Goal: Information Seeking & Learning: Learn about a topic

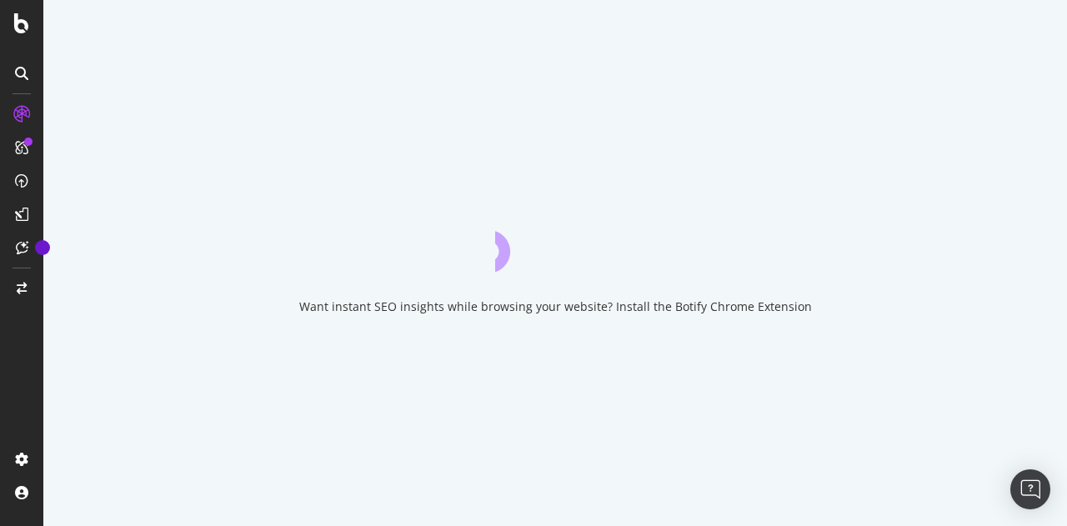
click at [1028, 88] on div "Want instant SEO insights while browsing your website? Install the Botify Chrom…" at bounding box center [555, 263] width 1024 height 526
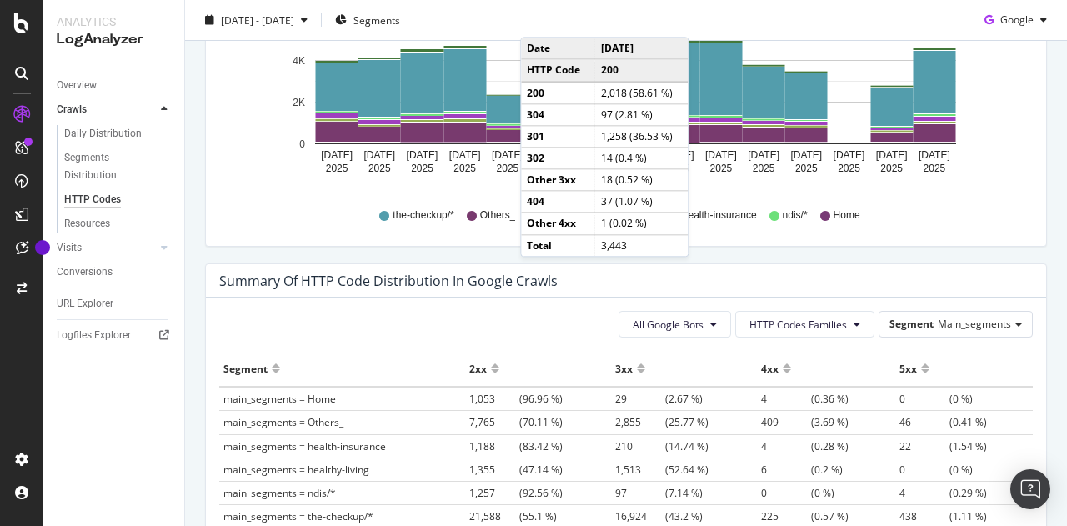
scroll to position [1084, 0]
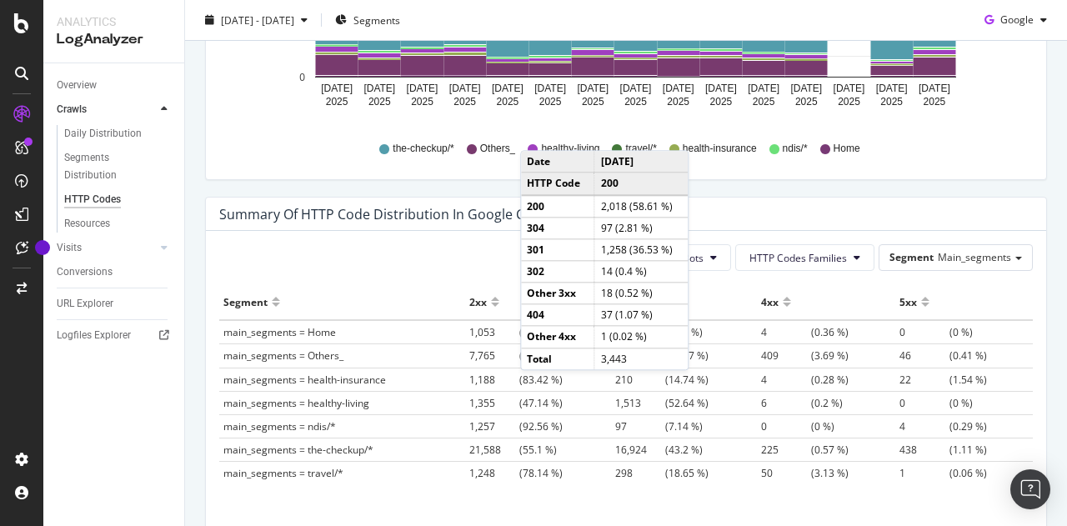
click at [900, 443] on span "438" at bounding box center [925, 450] width 50 height 14
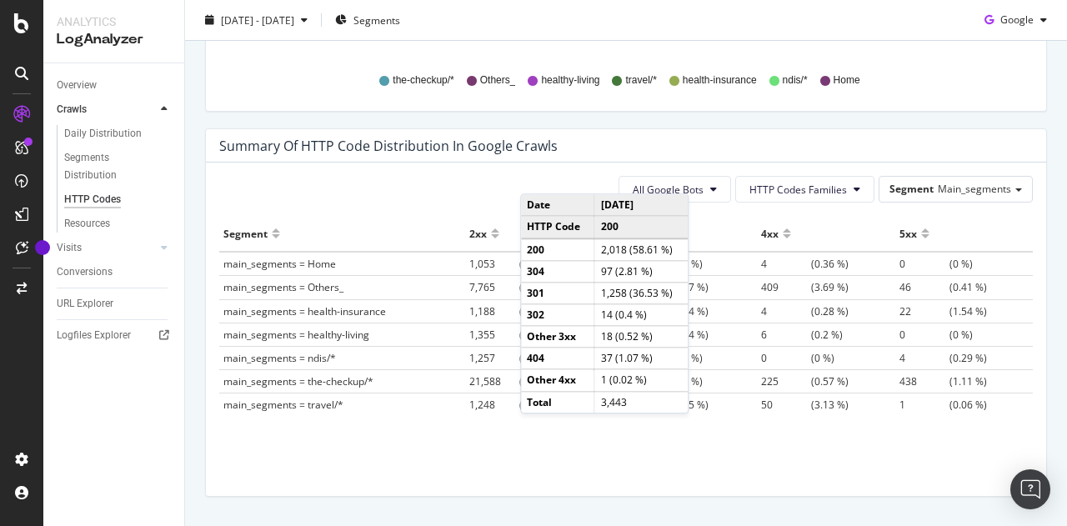
scroll to position [1196, 0]
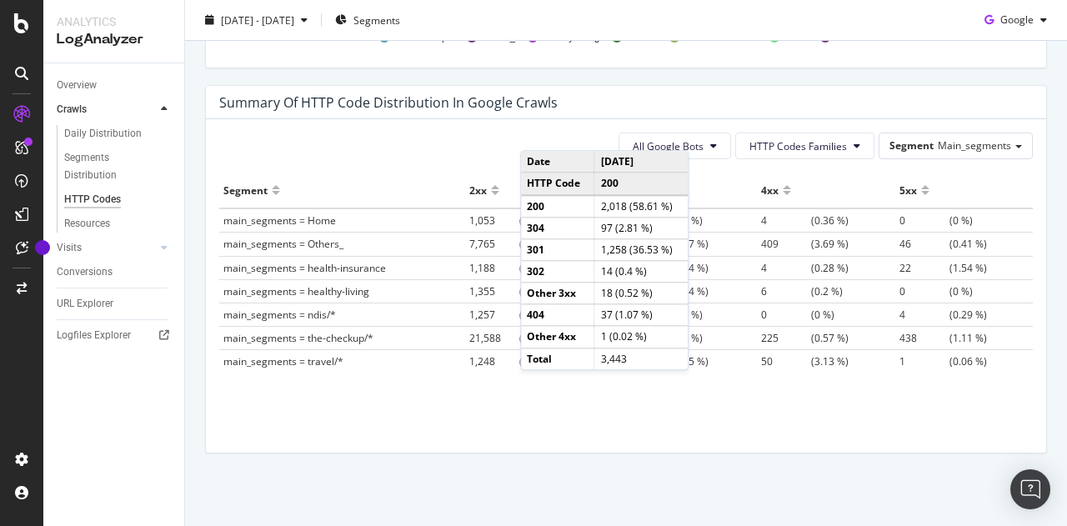
click at [880, 440] on div "All Google Bots HTTP Codes Families Segment Main_segments Hold CTRL while click…" at bounding box center [626, 286] width 840 height 334
click at [431, 135] on div "All Google Bots HTTP Codes Families Segment Main_segments" at bounding box center [626, 146] width 814 height 27
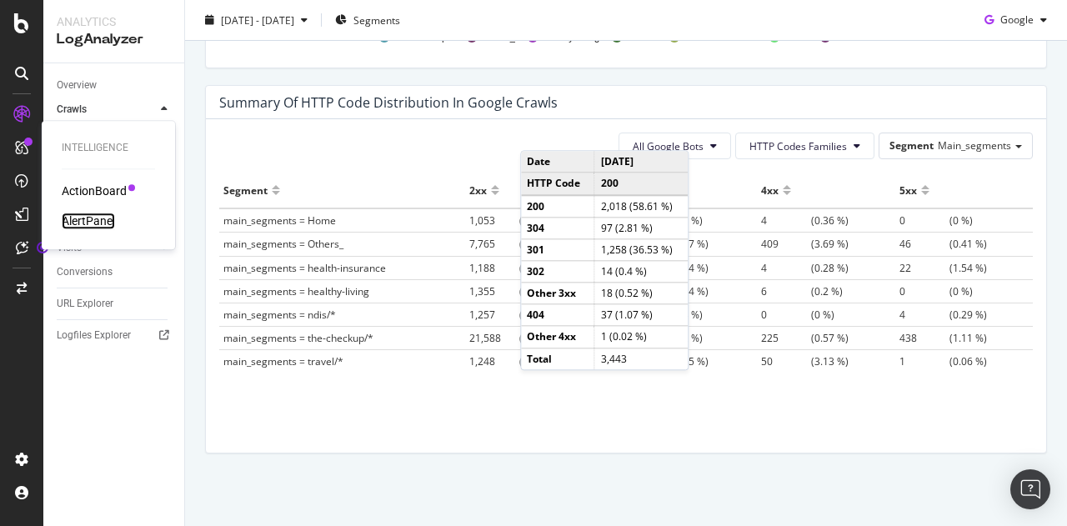
click at [90, 221] on div "AlertPanel" at bounding box center [88, 221] width 53 height 17
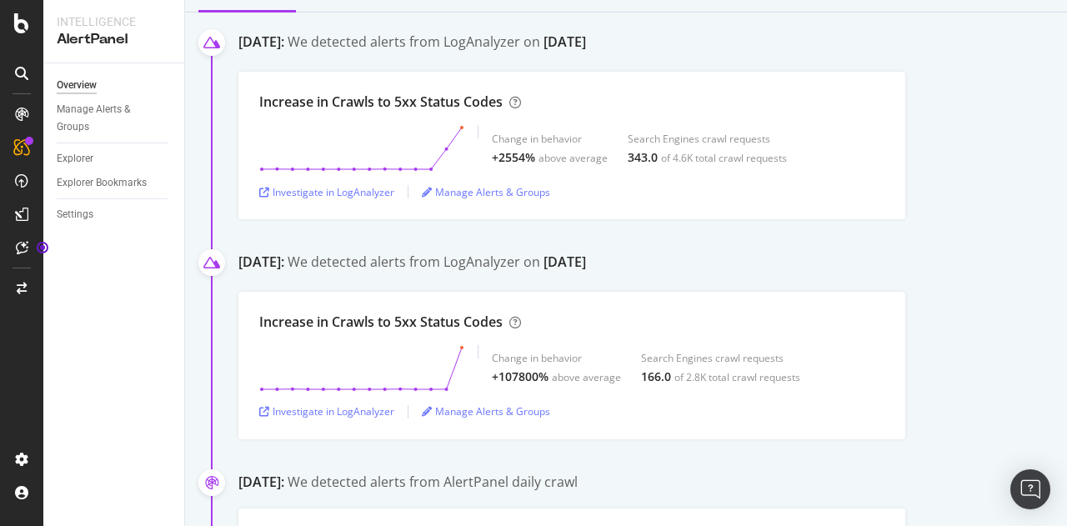
scroll to position [250, 0]
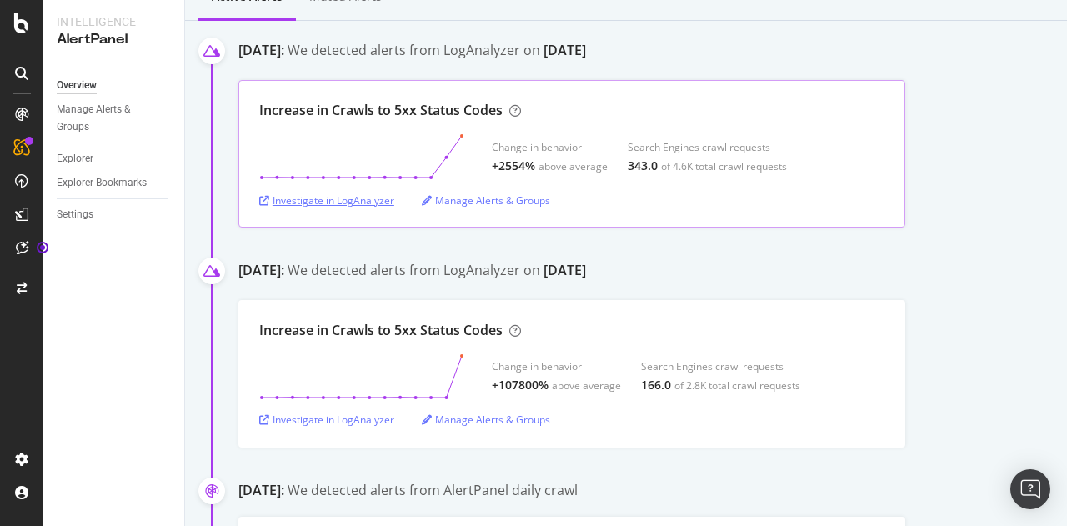
click at [369, 198] on div "Investigate in LogAnalyzer" at bounding box center [326, 200] width 135 height 14
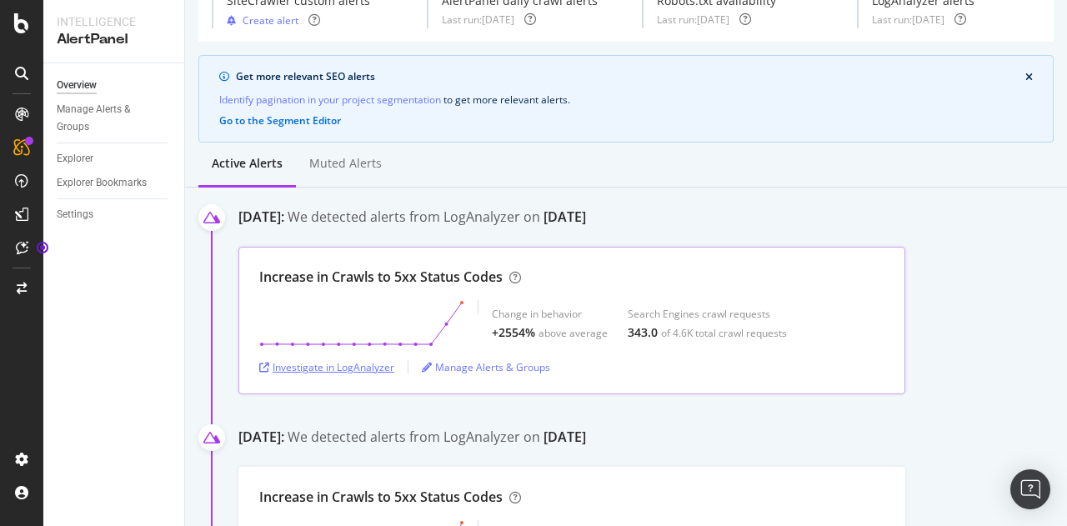
click at [372, 364] on div "Investigate in LogAnalyzer" at bounding box center [326, 367] width 135 height 14
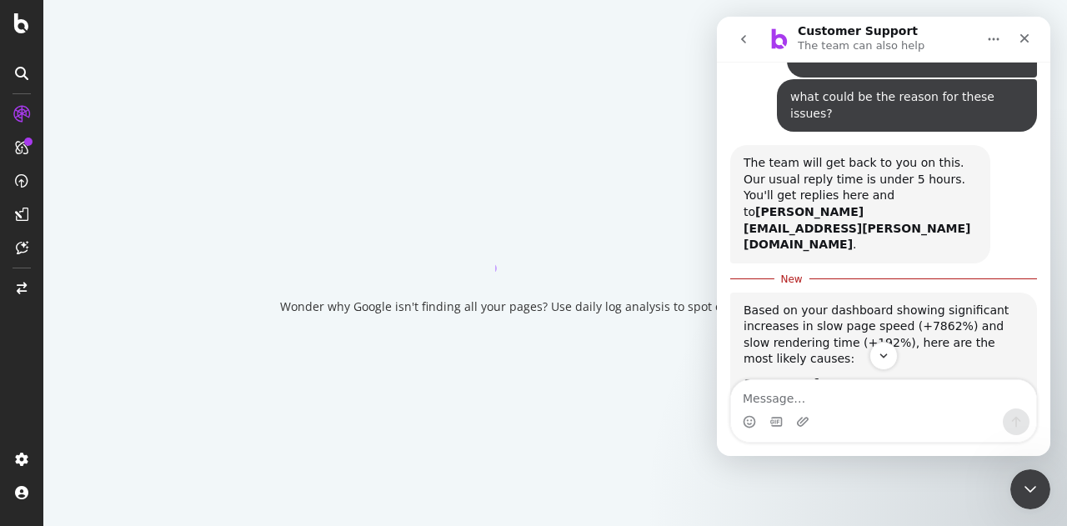
scroll to position [409, 0]
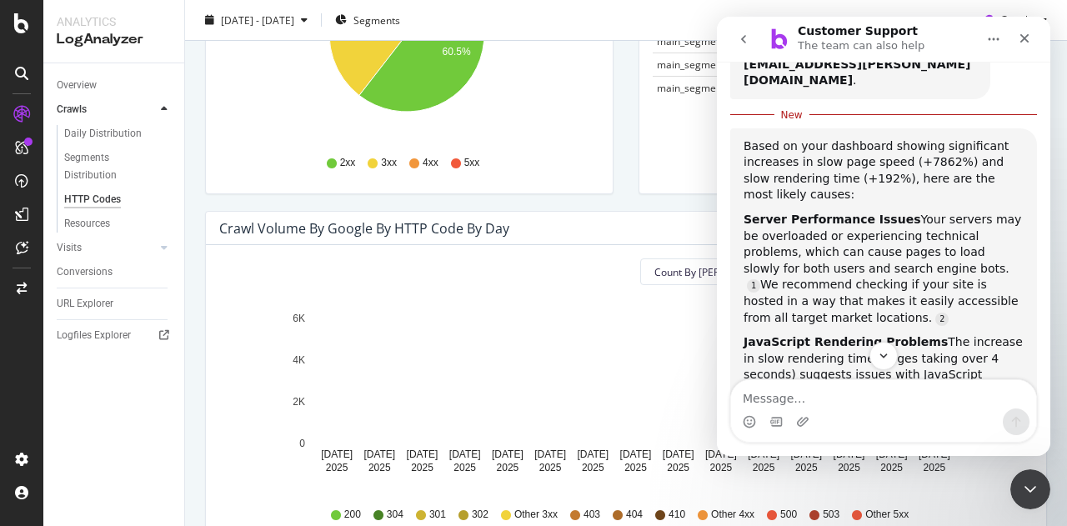
scroll to position [417, 0]
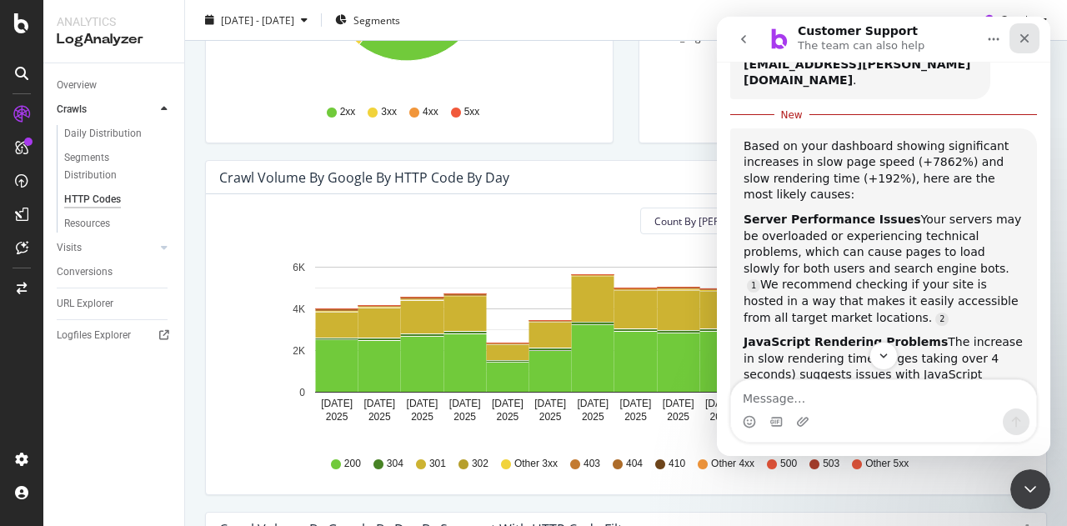
click at [1031, 36] on icon "Close" at bounding box center [1024, 38] width 13 height 13
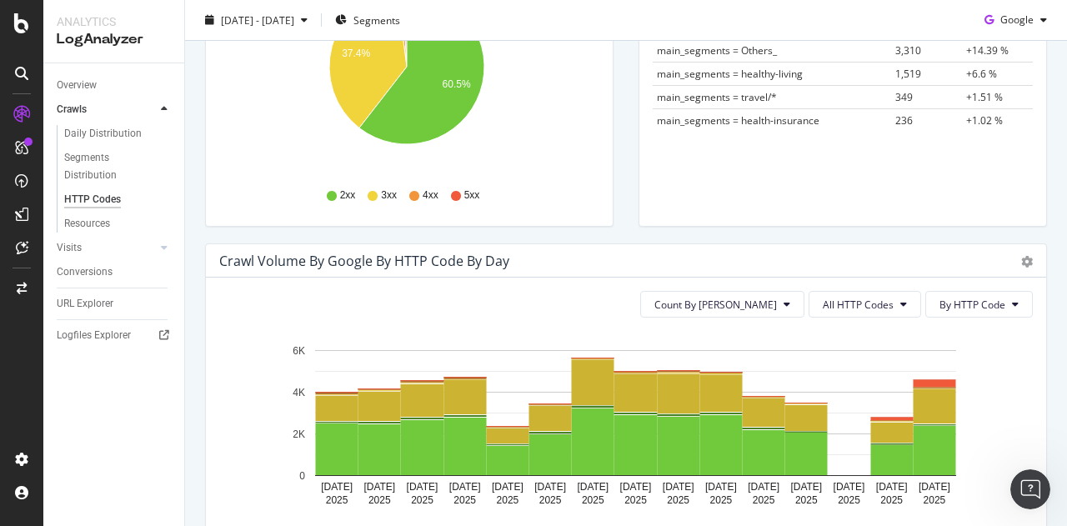
scroll to position [0, 0]
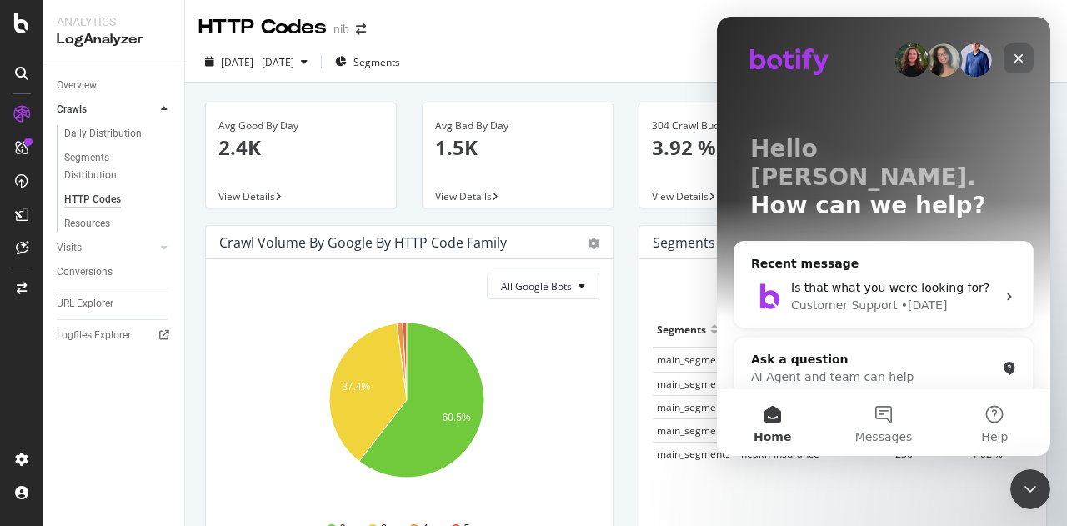
click at [1014, 63] on icon "Close" at bounding box center [1018, 58] width 13 height 13
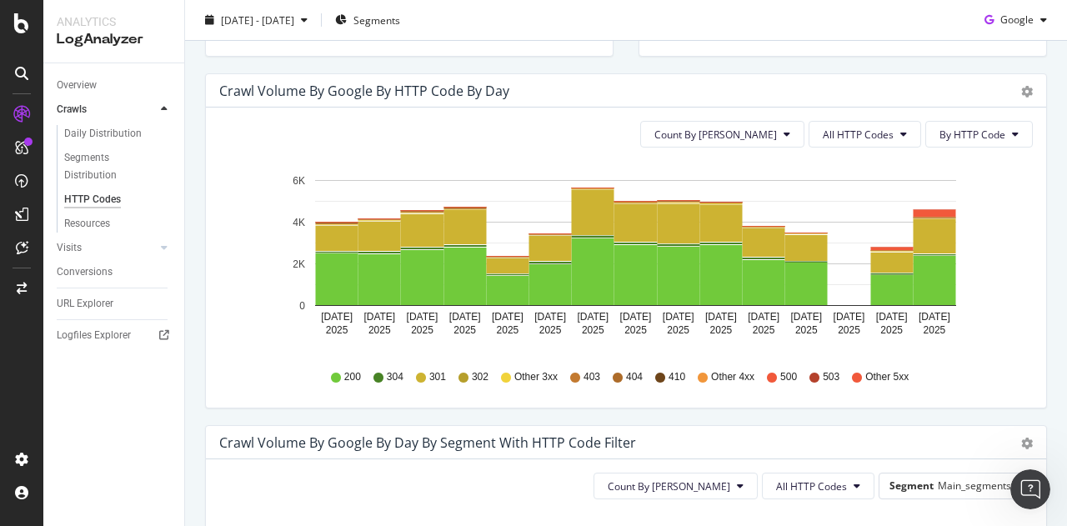
scroll to position [500, 0]
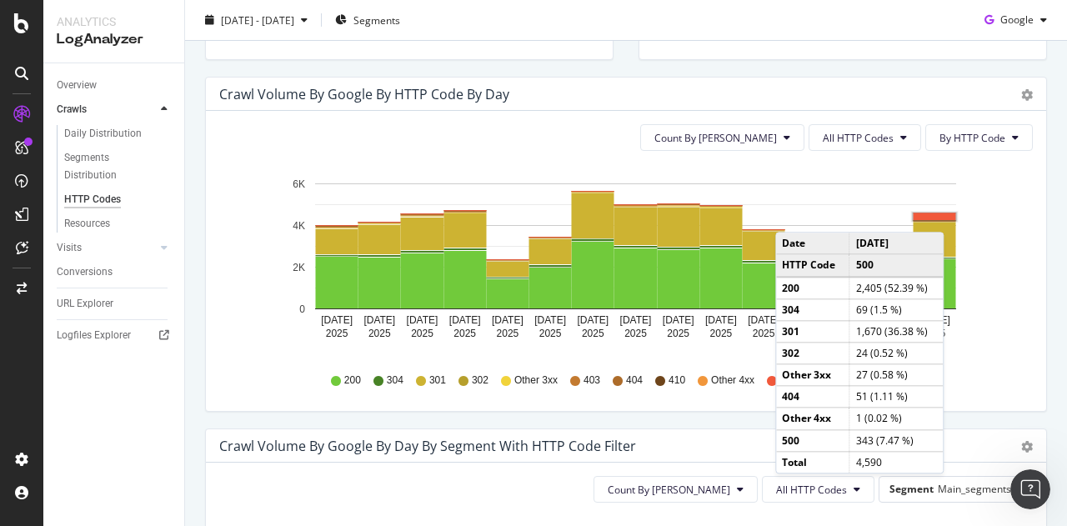
click at [948, 214] on rect "A chart." at bounding box center [935, 216] width 43 height 7
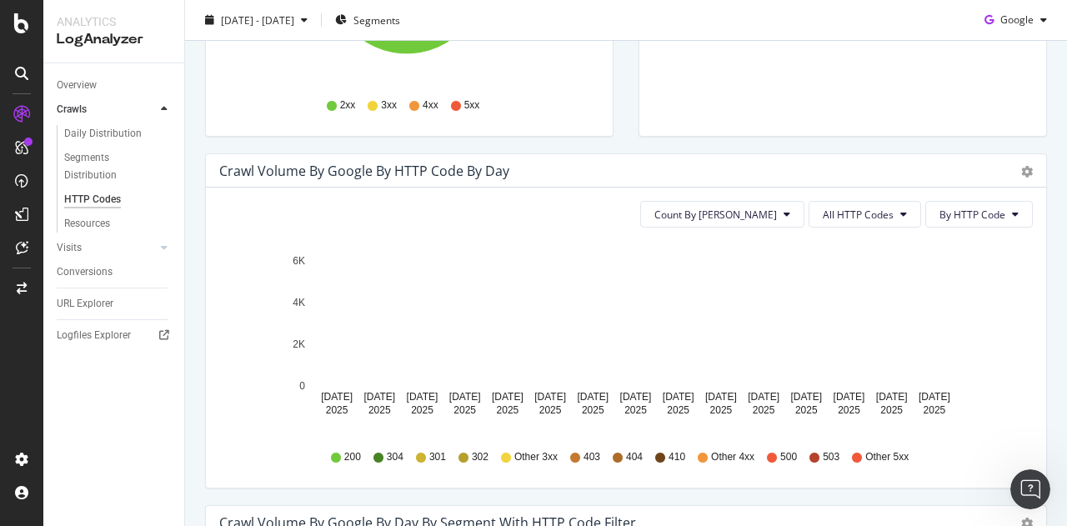
scroll to position [362, 0]
